Goal: Task Accomplishment & Management: Use online tool/utility

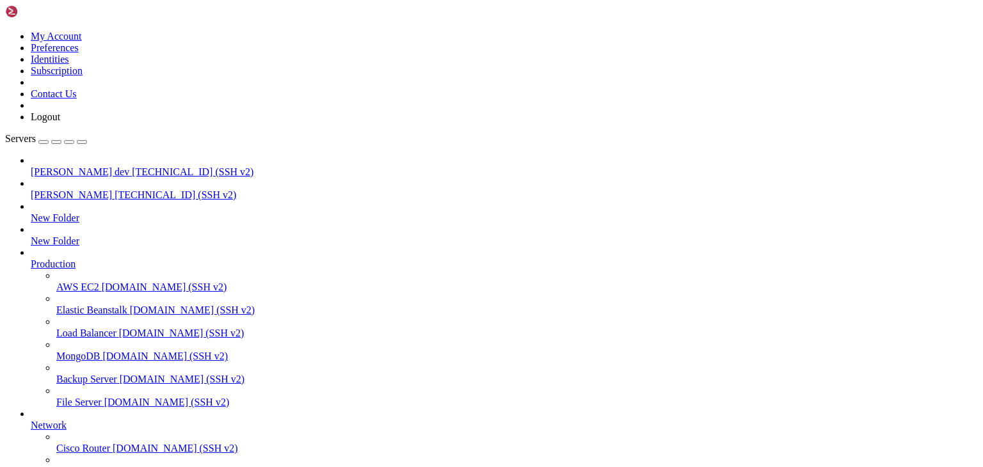
scroll to position [409, 0]
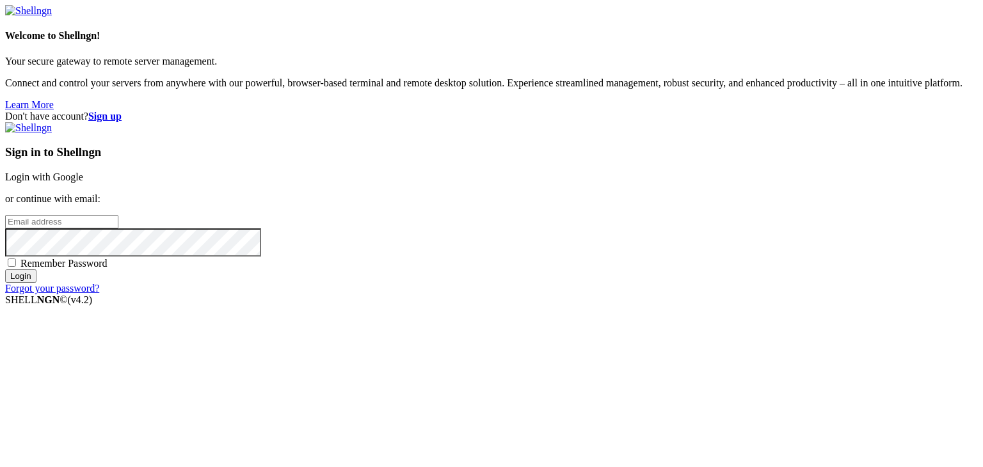
click at [83, 172] on link "Login with Google" at bounding box center [44, 177] width 78 height 11
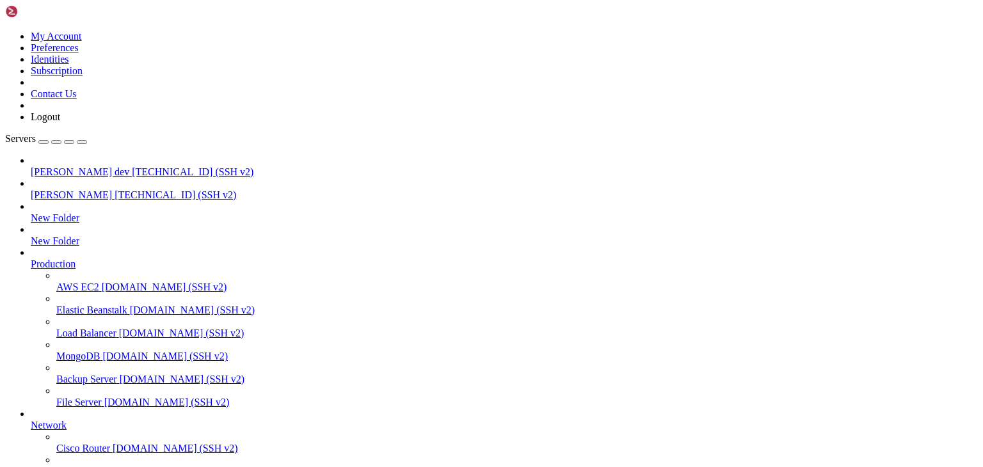
type input "/public_html/public/assets"
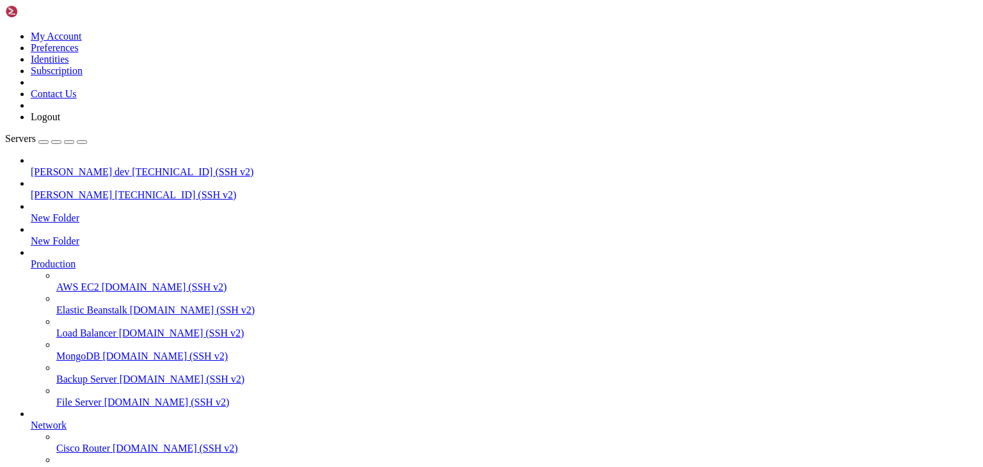
type input "/public_html/public/assets"
